Goal: Navigation & Orientation: Find specific page/section

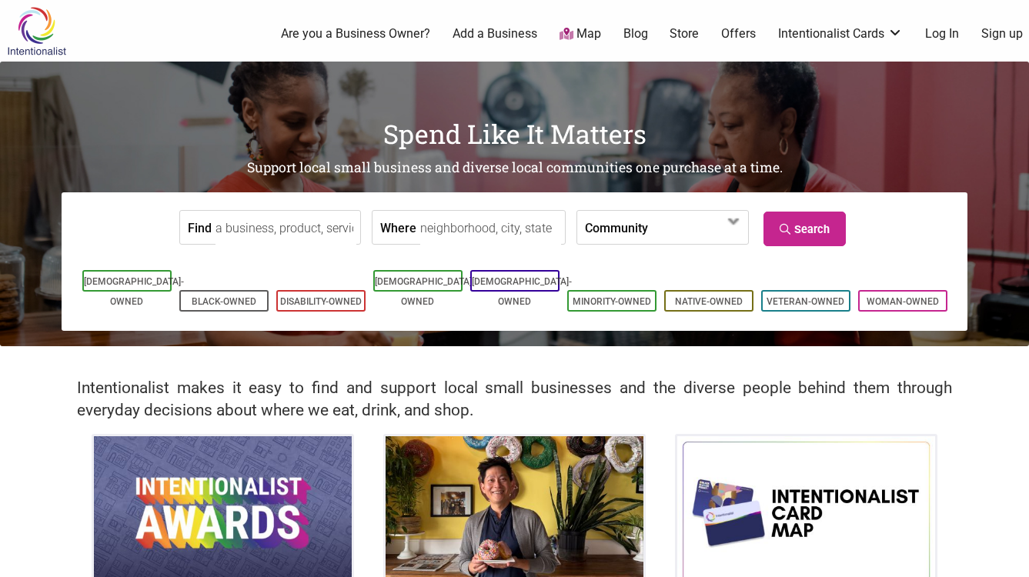
click at [519, 224] on input "Where" at bounding box center [490, 228] width 141 height 35
click at [506, 226] on input "Where" at bounding box center [490, 228] width 141 height 35
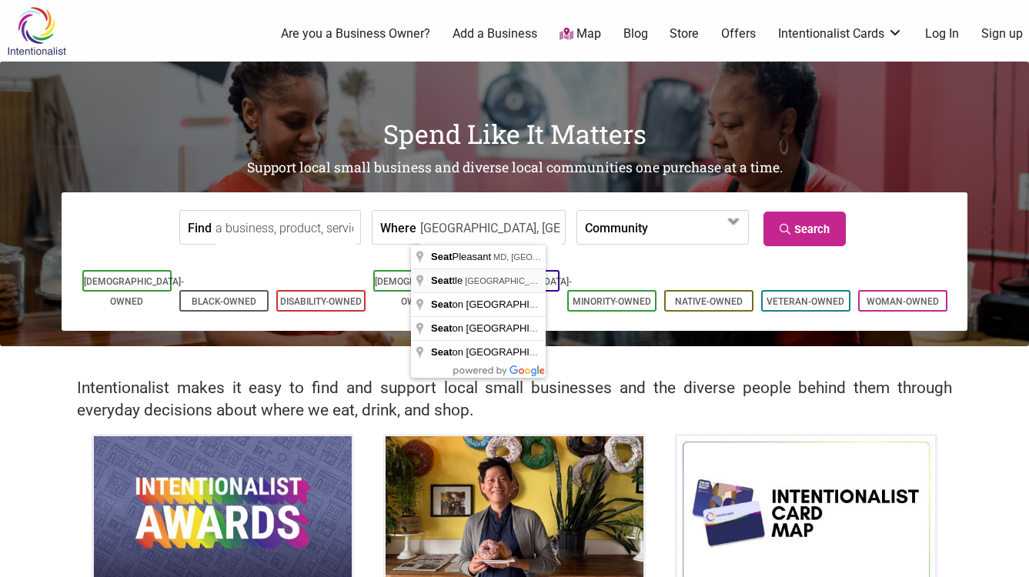
type input "[GEOGRAPHIC_DATA], [GEOGRAPHIC_DATA], [GEOGRAPHIC_DATA]"
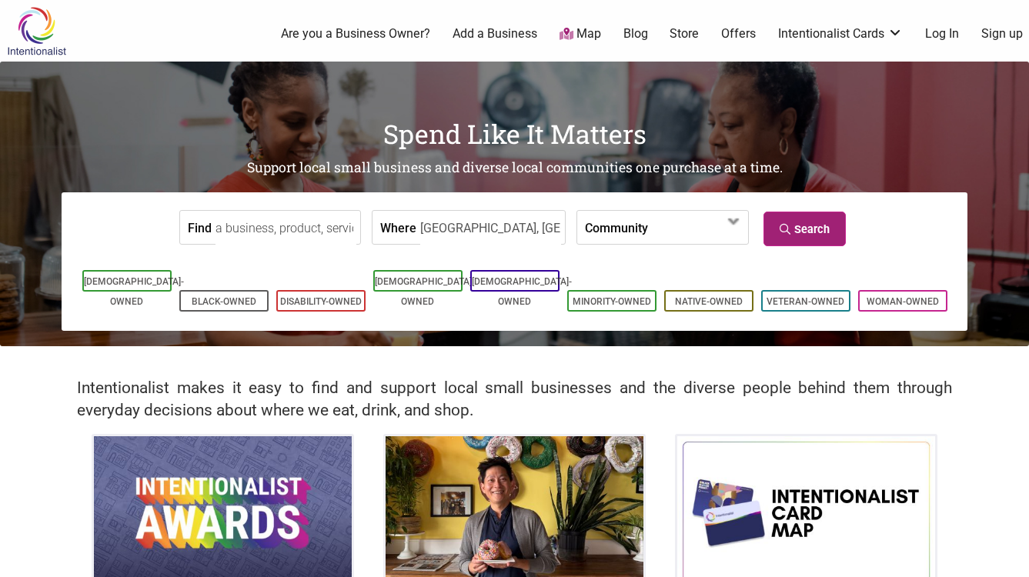
click at [814, 225] on link "Search" at bounding box center [805, 229] width 82 height 35
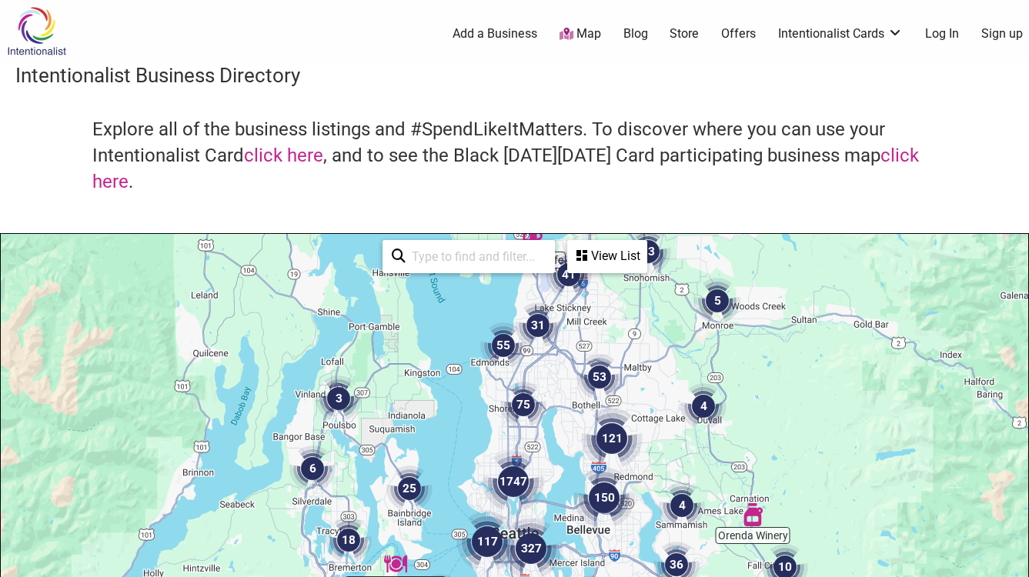
click at [603, 254] on div "View List" at bounding box center [607, 256] width 77 height 29
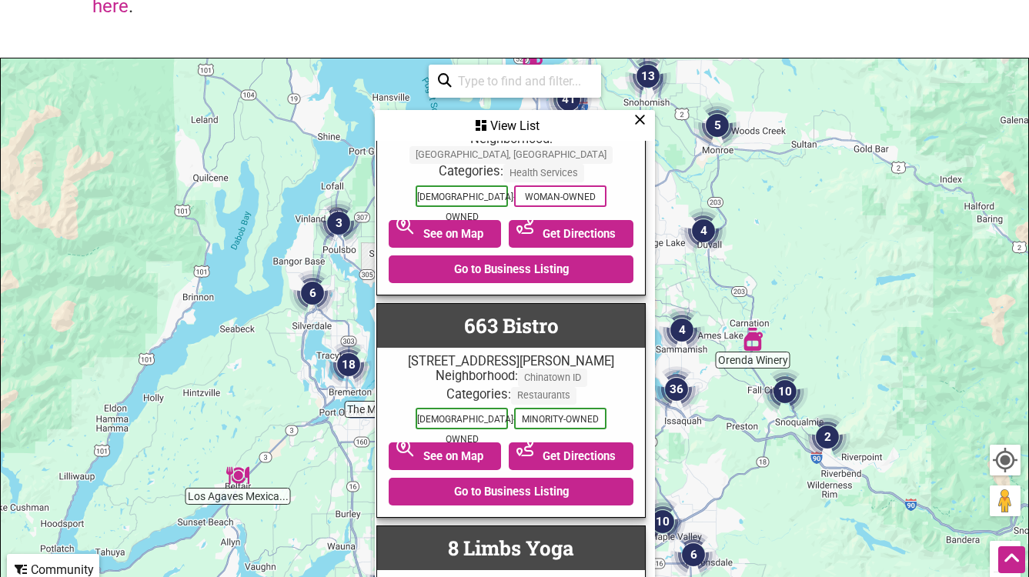
scroll to position [3857, 4]
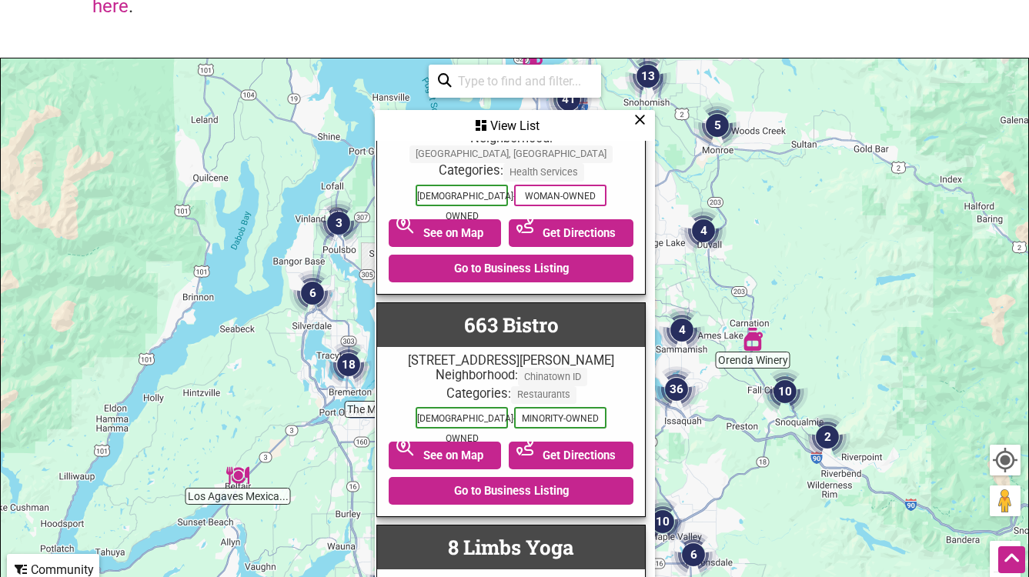
click at [776, 234] on div "To navigate, press the arrow keys." at bounding box center [515, 357] width 1028 height 599
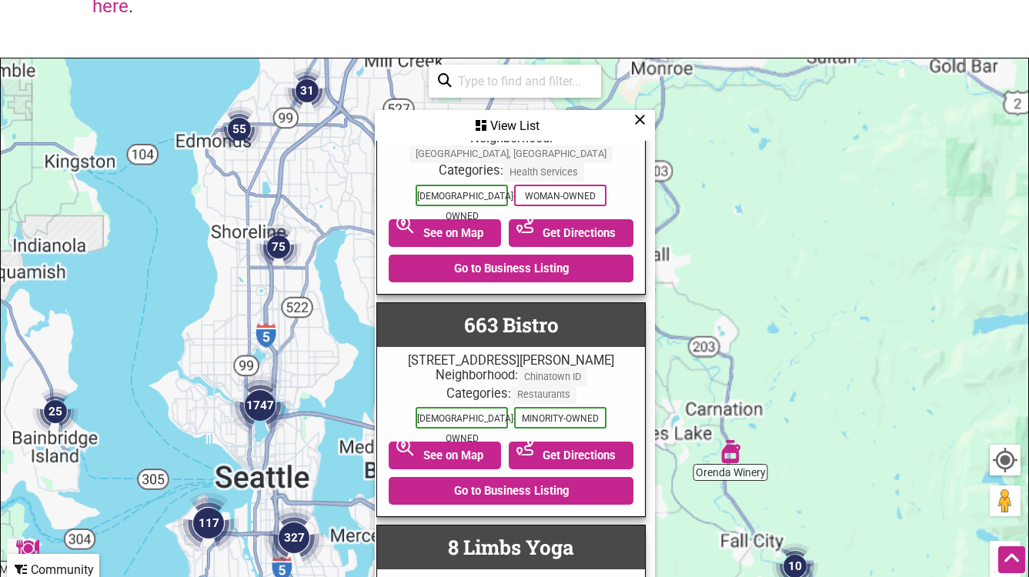
click at [776, 234] on div "To navigate, press the arrow keys." at bounding box center [515, 357] width 1028 height 599
